Goal: Find specific page/section: Find specific page/section

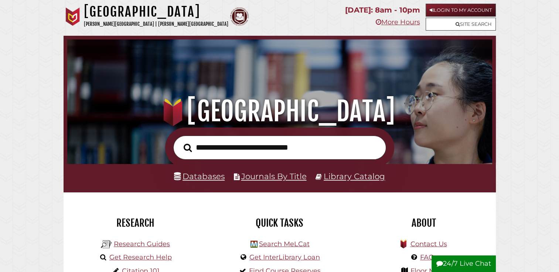
scroll to position [140, 421]
click at [214, 175] on link "Databases" at bounding box center [199, 177] width 51 height 10
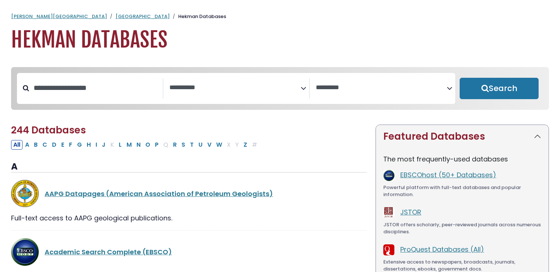
select select "Database Subject Filter"
select select "Database Vendors Filter"
click at [416, 179] on link "EBSCOhost (50+ Databases)" at bounding box center [449, 175] width 96 height 9
select select "Database Subject Filter"
select select "Database Vendors Filter"
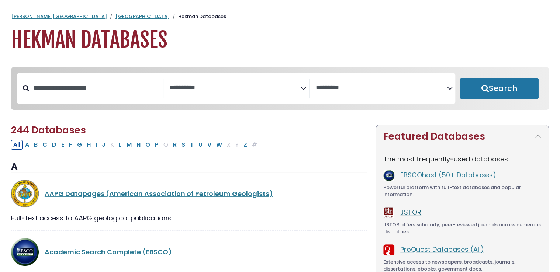
click at [416, 213] on link "JSTOR" at bounding box center [411, 212] width 21 height 9
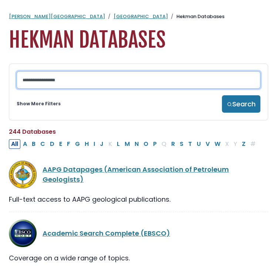
click at [56, 79] on input "Search database by title or keyword" at bounding box center [138, 79] width 243 height 17
type input "**"
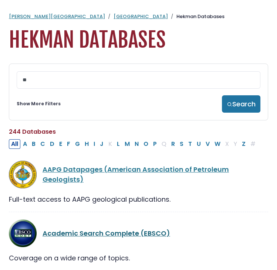
click at [50, 230] on link "Academic Search Complete (EBSCO)" at bounding box center [105, 233] width 127 height 9
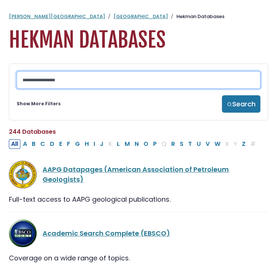
click at [45, 78] on input "Search database by title or keyword" at bounding box center [138, 79] width 243 height 17
type input "*****"
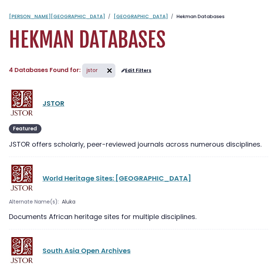
click at [50, 100] on link "JSTOR" at bounding box center [53, 103] width 22 height 9
